Goal: Task Accomplishment & Management: Manage account settings

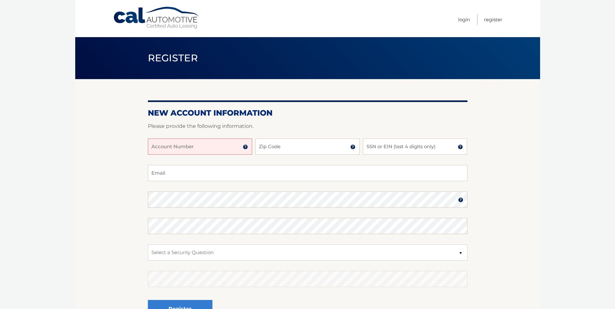
click at [201, 148] on input "Account Number" at bounding box center [200, 147] width 104 height 16
type input "44455962725"
click at [275, 143] on input "Zip Code" at bounding box center [307, 147] width 104 height 16
type input "33312"
type input "floridakosherfish@yahoo.com"
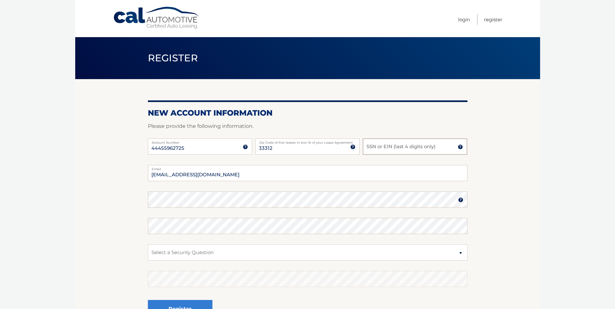
click at [373, 149] on input "SSN or EIN (last 4 digits only)" at bounding box center [415, 147] width 104 height 16
type input "7334"
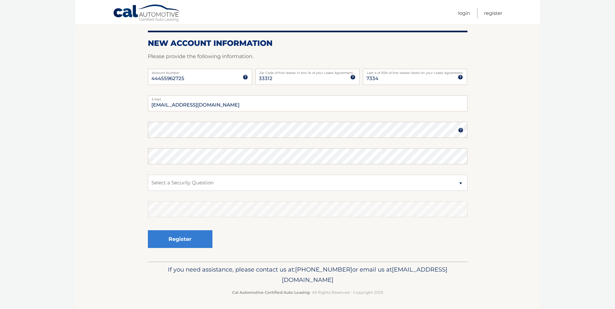
scroll to position [71, 0]
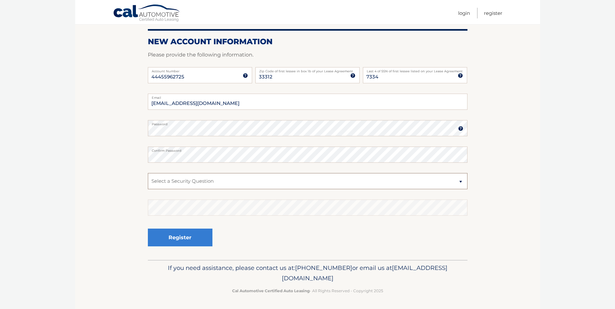
click at [313, 178] on select "Select a Security Question What was the name of your elementary school? What is…" at bounding box center [308, 181] width 320 height 16
select select "2"
click at [148, 173] on select "Select a Security Question What was the name of your elementary school? What is…" at bounding box center [308, 181] width 320 height 16
click at [187, 238] on button "Register" at bounding box center [180, 238] width 65 height 18
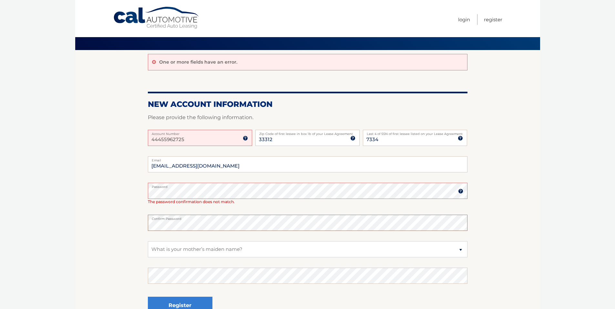
scroll to position [86, 0]
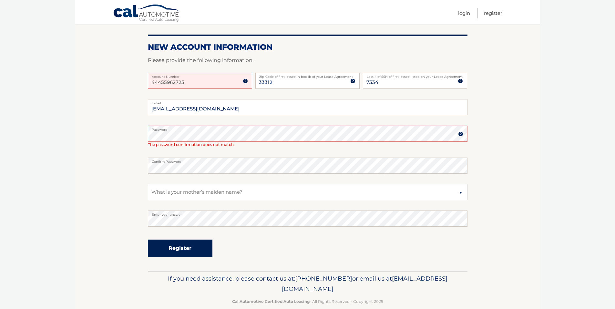
click at [192, 244] on button "Register" at bounding box center [180, 249] width 65 height 18
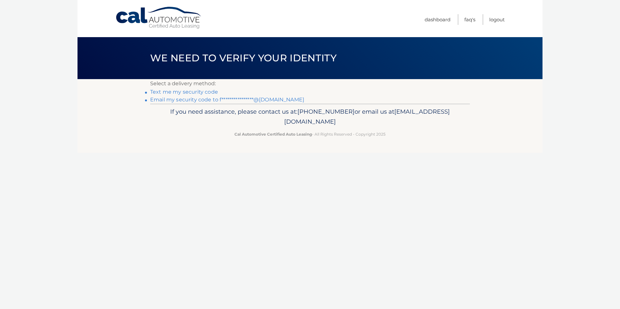
click at [190, 98] on link "**********" at bounding box center [227, 100] width 154 height 6
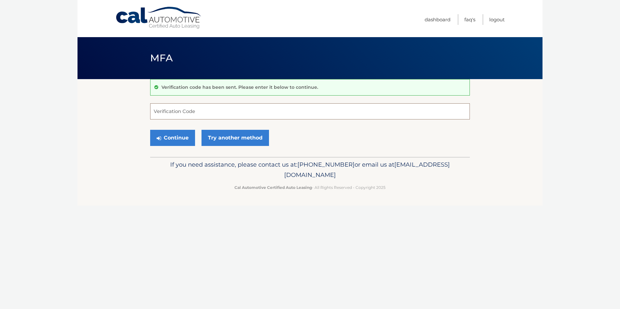
paste input "576762"
click at [177, 136] on button "Continue" at bounding box center [172, 138] width 45 height 16
type input "576762"
click at [183, 134] on button "Continue" at bounding box center [172, 138] width 45 height 16
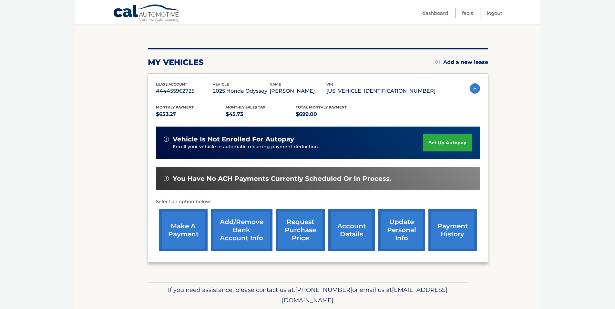
scroll to position [65, 0]
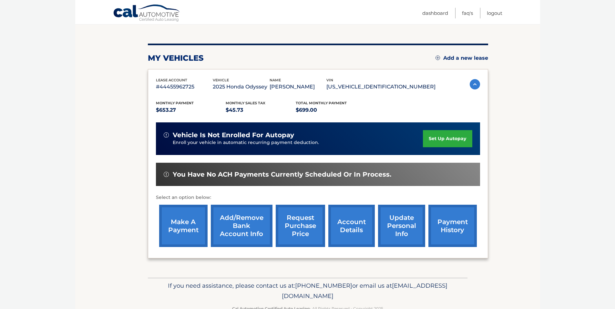
click at [449, 138] on link "set up autopay" at bounding box center [447, 138] width 49 height 17
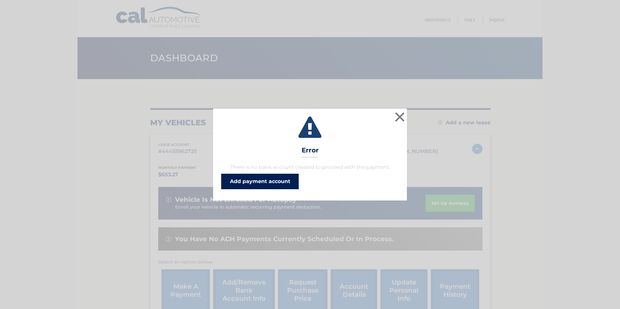
click at [269, 182] on link "Add payment account" at bounding box center [260, 182] width 78 height 16
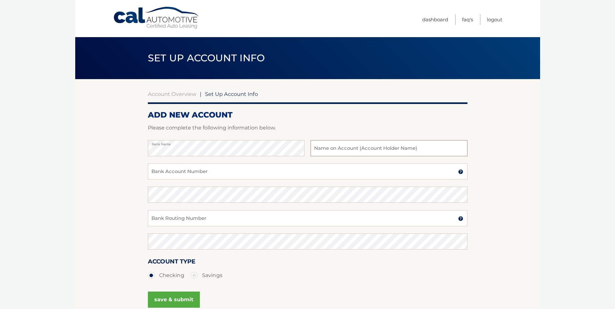
click at [365, 150] on input "text" at bounding box center [389, 148] width 157 height 16
type input "[PERSON_NAME]"
click at [198, 170] on input "Bank Account Number" at bounding box center [308, 171] width 320 height 16
paste input "634904356"
type input "634904356"
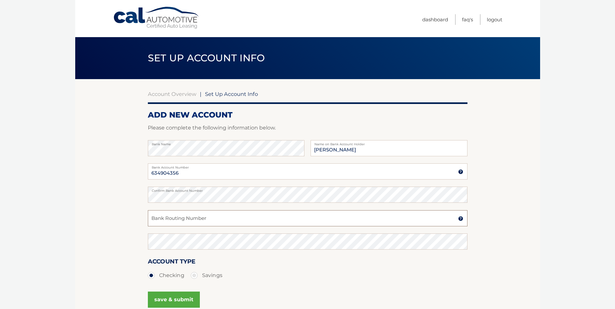
click at [211, 222] on input "Bank Routing Number" at bounding box center [308, 218] width 320 height 16
paste input "267084131"
type input "267084131"
click at [251, 278] on ul "Checking Savings" at bounding box center [308, 275] width 320 height 13
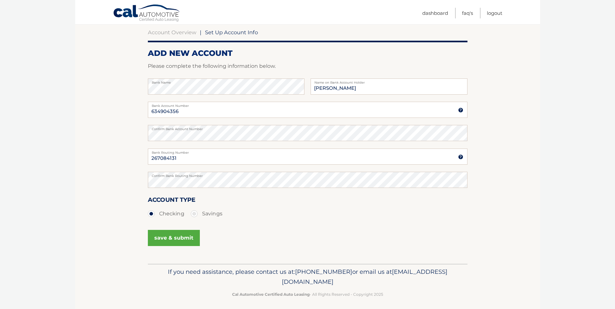
scroll to position [66, 0]
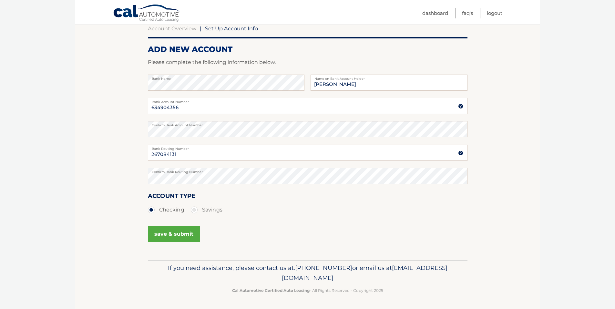
click at [179, 231] on button "save & submit" at bounding box center [174, 234] width 52 height 16
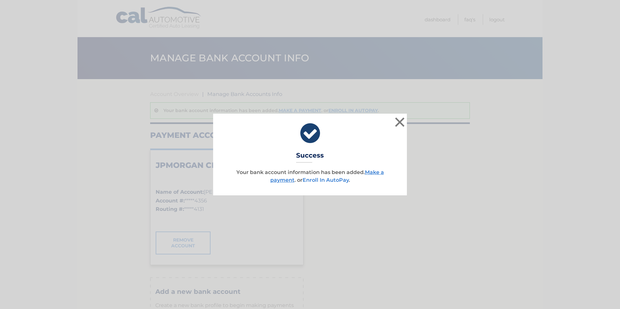
click at [328, 181] on link "Enroll In AutoPay" at bounding box center [326, 180] width 46 height 6
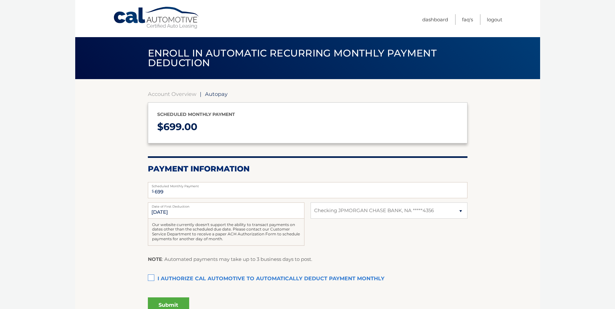
select select "OGQ5NTdlYzYtNzc5ZC00NTBlLTkwYWMtNDk1ZjVjM2I0MTlj"
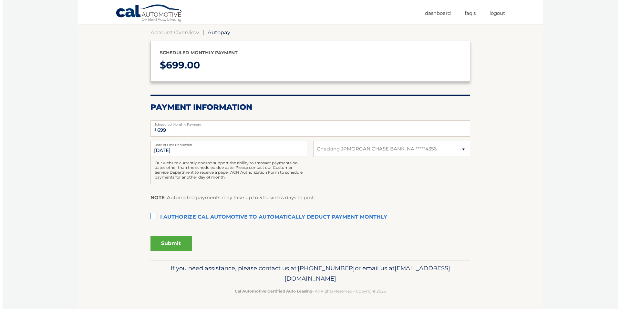
scroll to position [62, 0]
click at [150, 214] on label "I authorize cal automotive to automatically deduct payment monthly This checkbo…" at bounding box center [308, 217] width 320 height 13
click at [0, 0] on input "I authorize cal automotive to automatically deduct payment monthly This checkbo…" at bounding box center [0, 0] width 0 height 0
click at [161, 241] on button "Submit" at bounding box center [168, 243] width 41 height 16
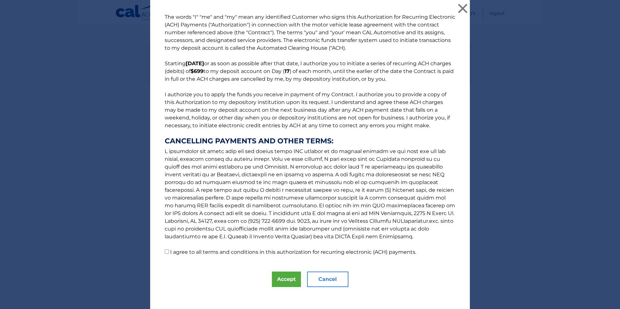
click at [166, 251] on input "I agree to all terms and conditions in this authorization for recurring electro…" at bounding box center [167, 252] width 4 height 4
checkbox input "true"
click at [284, 277] on button "Accept" at bounding box center [286, 280] width 29 height 16
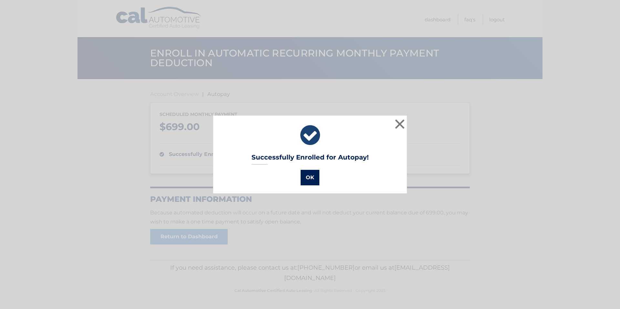
click at [312, 175] on button "OK" at bounding box center [310, 178] width 19 height 16
